Goal: Information Seeking & Learning: Learn about a topic

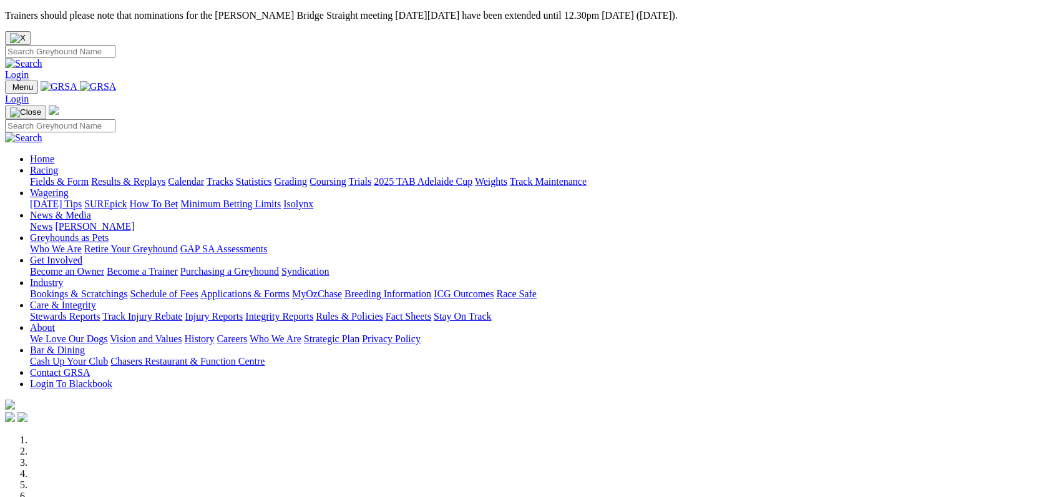
click at [72, 176] on link "Fields & Form" at bounding box center [59, 181] width 59 height 11
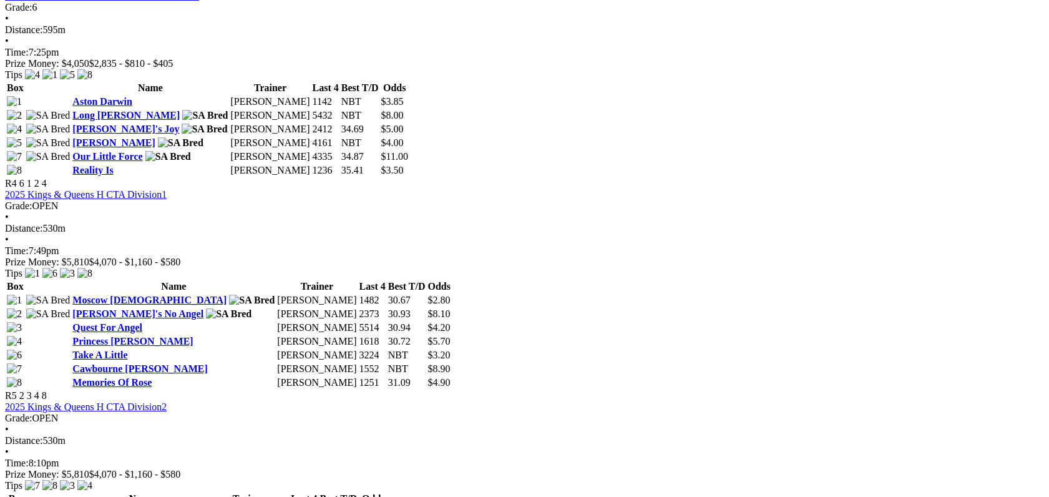
scroll to position [1216, 0]
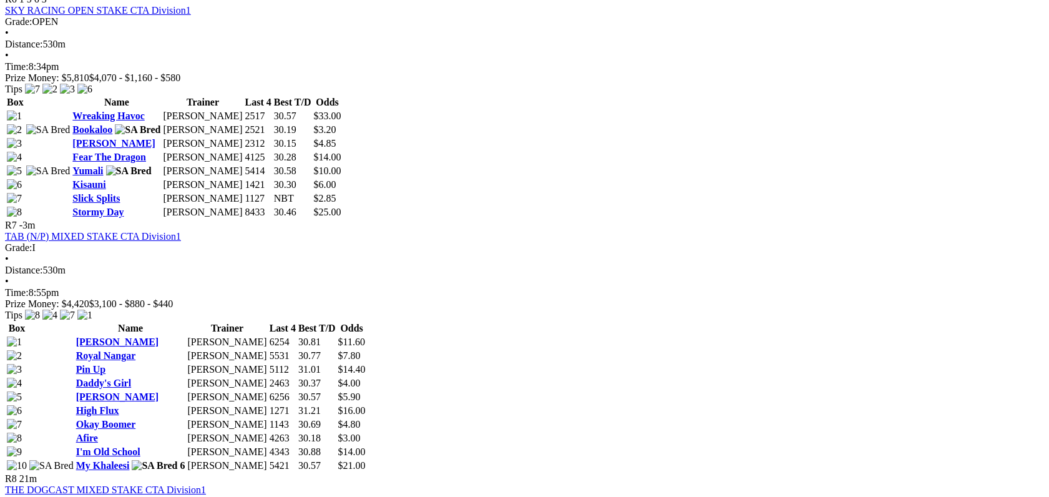
scroll to position [1849, 0]
